Goal: Information Seeking & Learning: Learn about a topic

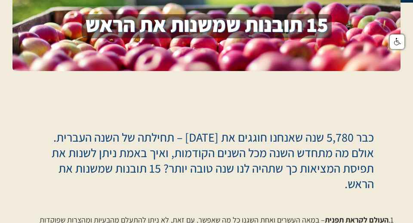
scroll to position [44, 0]
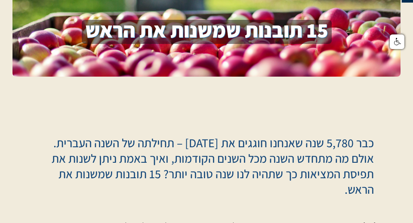
drag, startPoint x: 384, startPoint y: 132, endPoint x: 307, endPoint y: 194, distance: 99.1
click at [307, 194] on div "כבר 5,780 שנה שאנחנו חוגגים את [DATE] – תחילתה של השנה העברית. אולם מה מתחדש הש…" at bounding box center [212, 169] width 364 height 82
copy p "כבר 5,780 שנה שאנחנו חוגגים את [DATE] – תחילתה של השנה העברית. אולם מה מתחדש הש…"
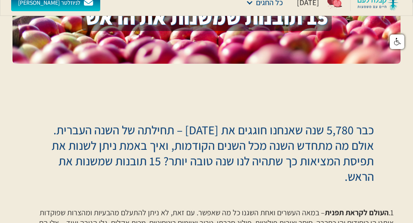
scroll to position [0, 0]
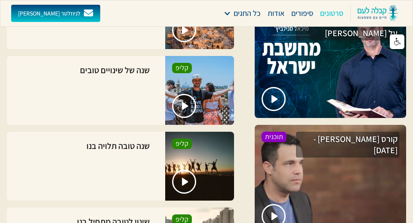
scroll to position [1147, 0]
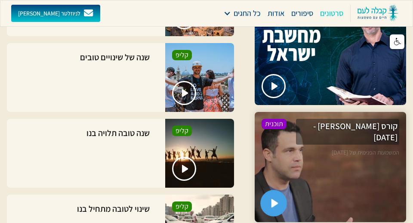
click at [272, 199] on img "open lightbox" at bounding box center [274, 203] width 7 height 9
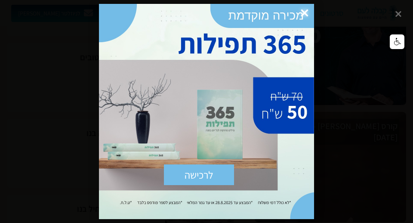
click at [306, 14] on span "×" at bounding box center [304, 13] width 19 height 19
